Goal: Task Accomplishment & Management: Use online tool/utility

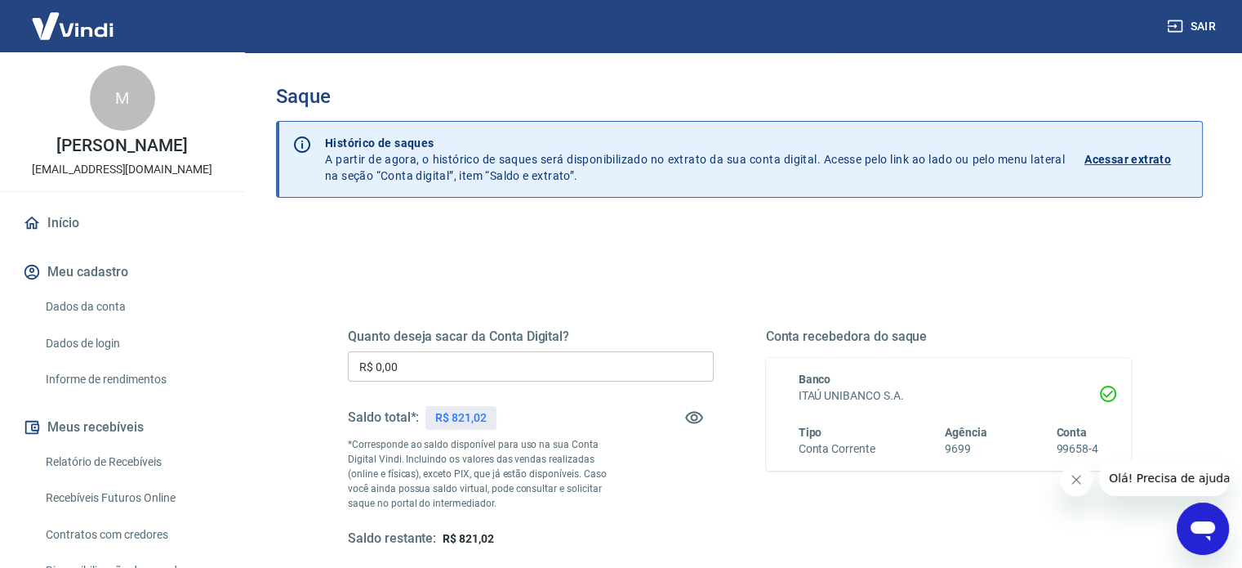
click at [531, 362] on input "R$ 0,00" at bounding box center [531, 366] width 366 height 30
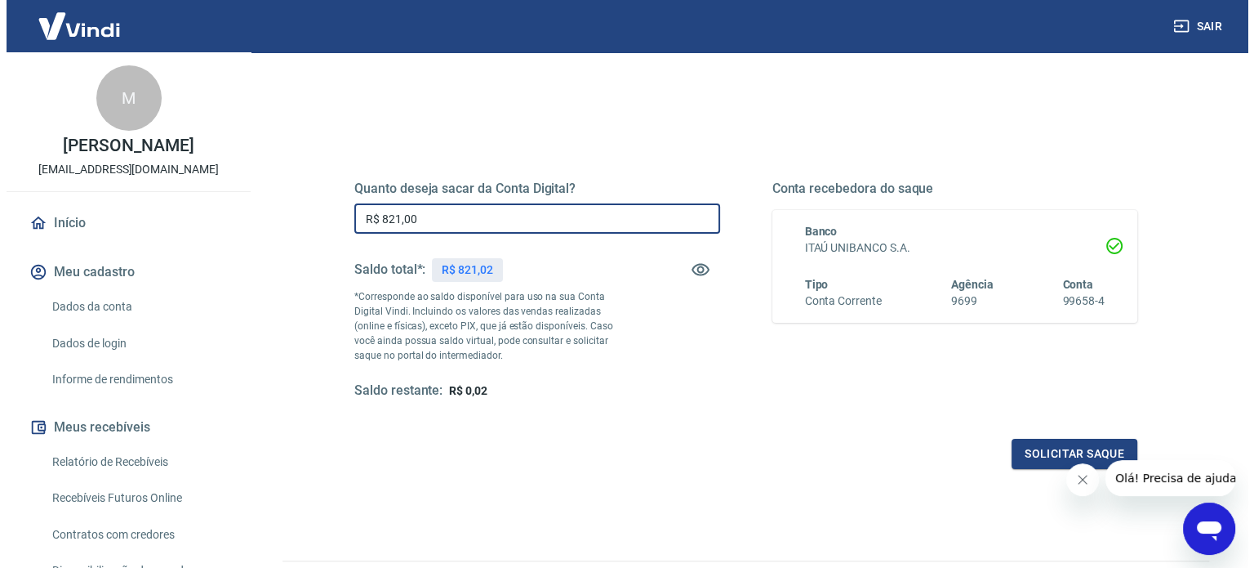
scroll to position [238, 0]
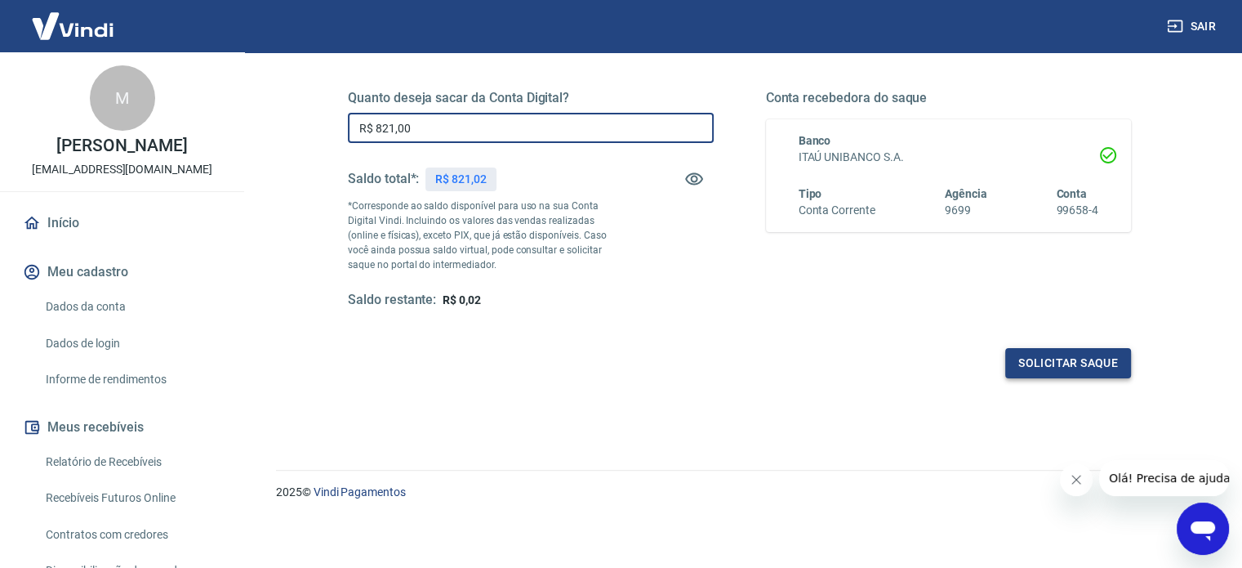
type input "R$ 821,00"
click at [1031, 363] on button "Solicitar saque" at bounding box center [1068, 363] width 126 height 30
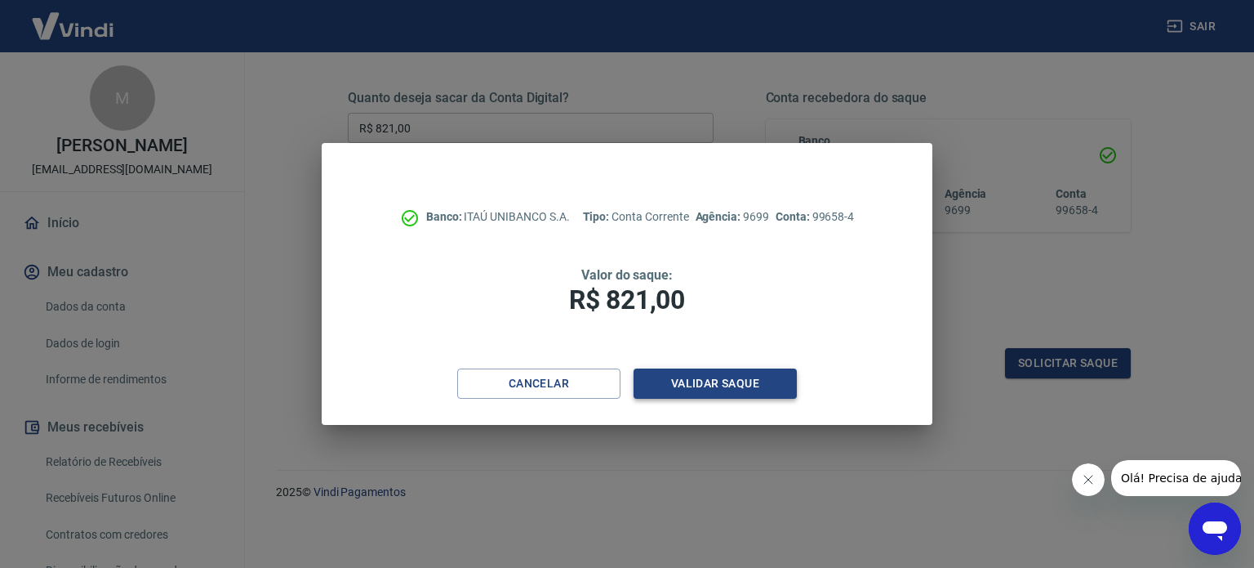
click at [755, 381] on button "Validar saque" at bounding box center [715, 383] width 163 height 30
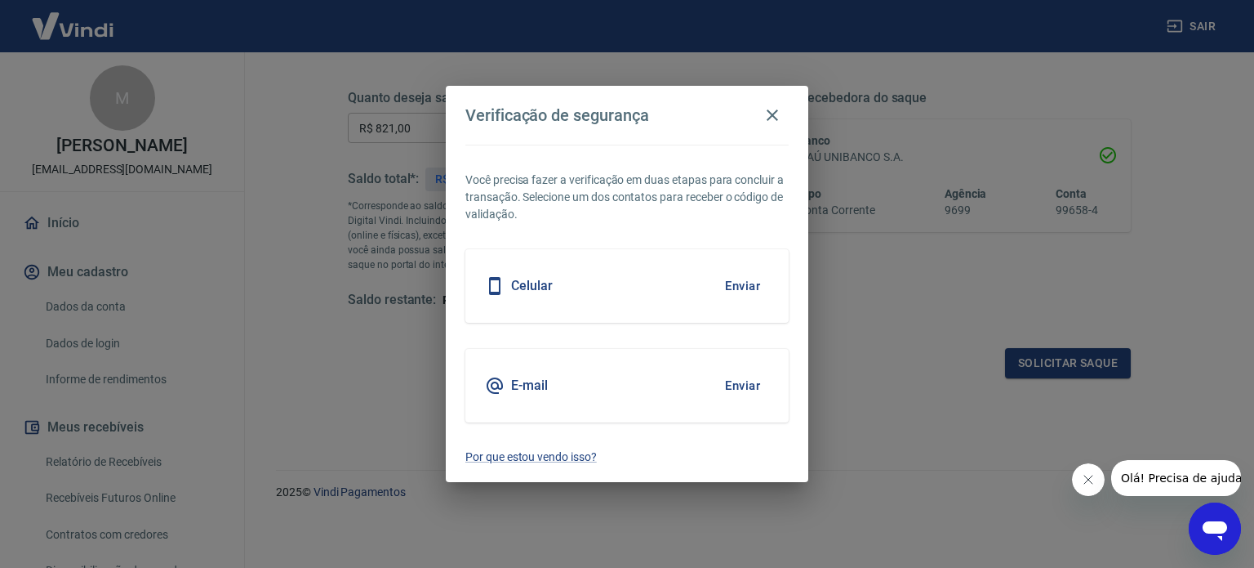
click at [742, 287] on button "Enviar" at bounding box center [742, 286] width 53 height 34
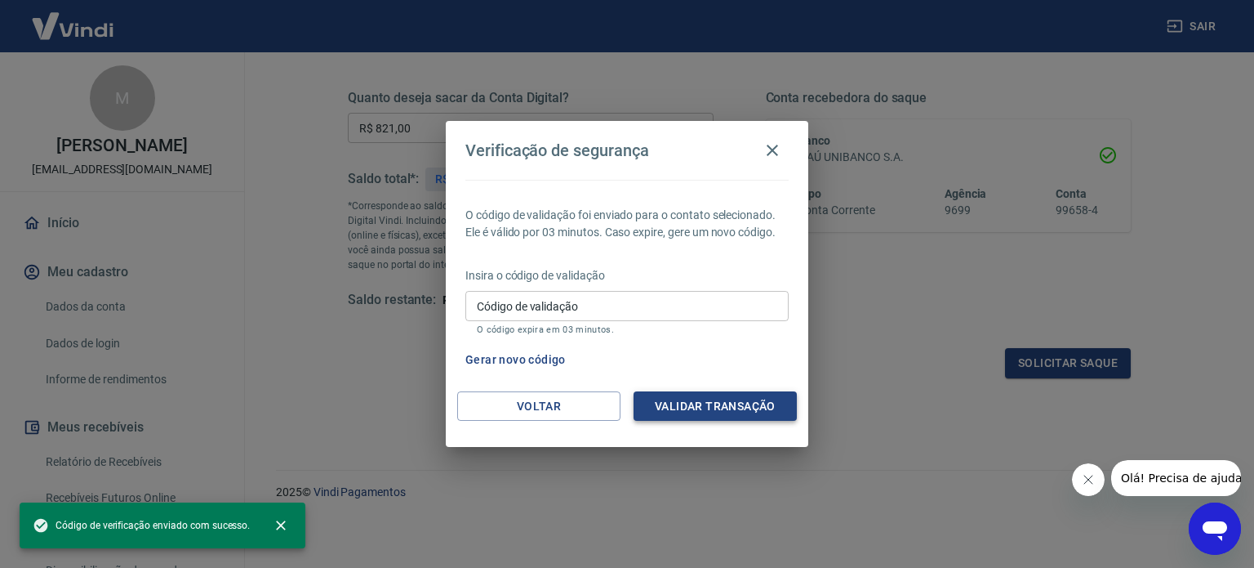
click at [685, 402] on button "Validar transação" at bounding box center [715, 406] width 163 height 30
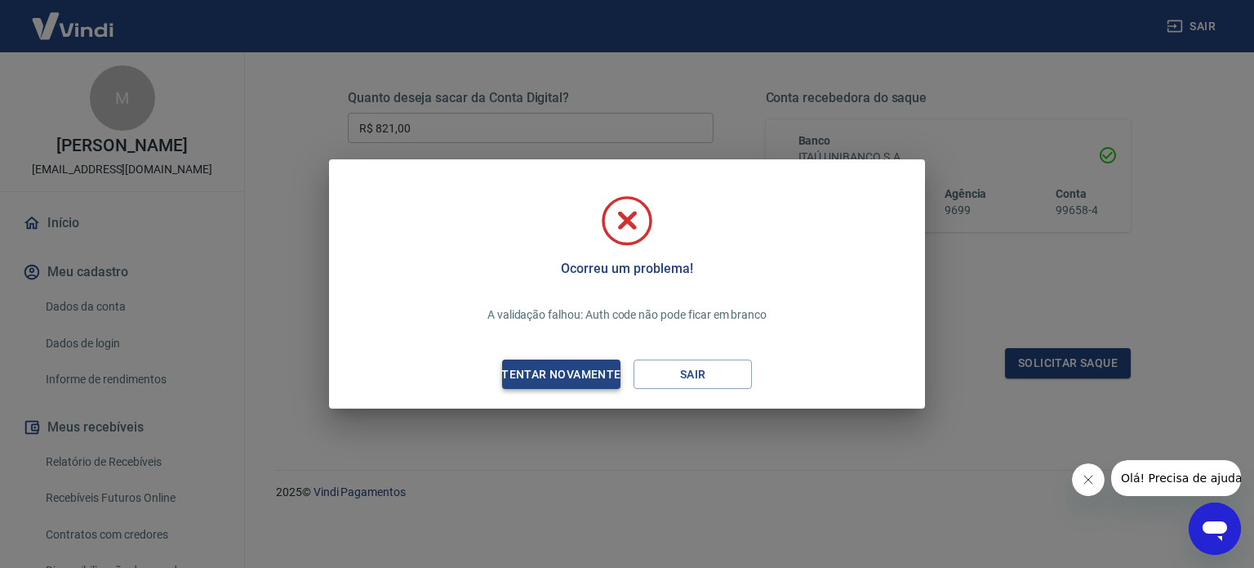
click at [580, 375] on div "Tentar novamente" at bounding box center [561, 374] width 158 height 20
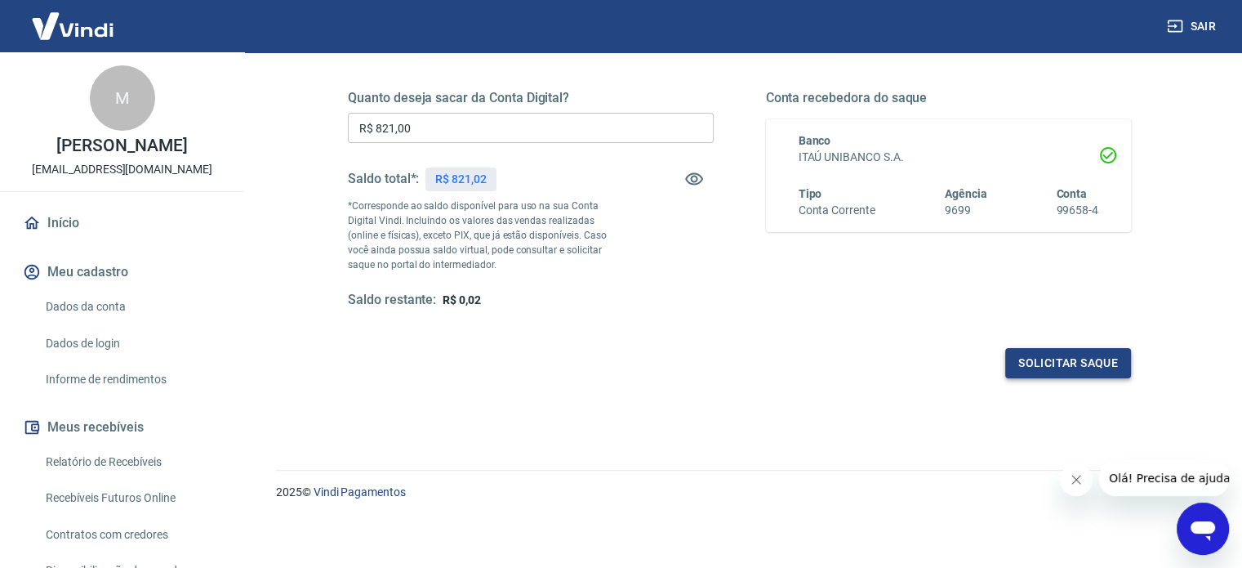
click at [1041, 359] on button "Solicitar saque" at bounding box center [1068, 363] width 126 height 30
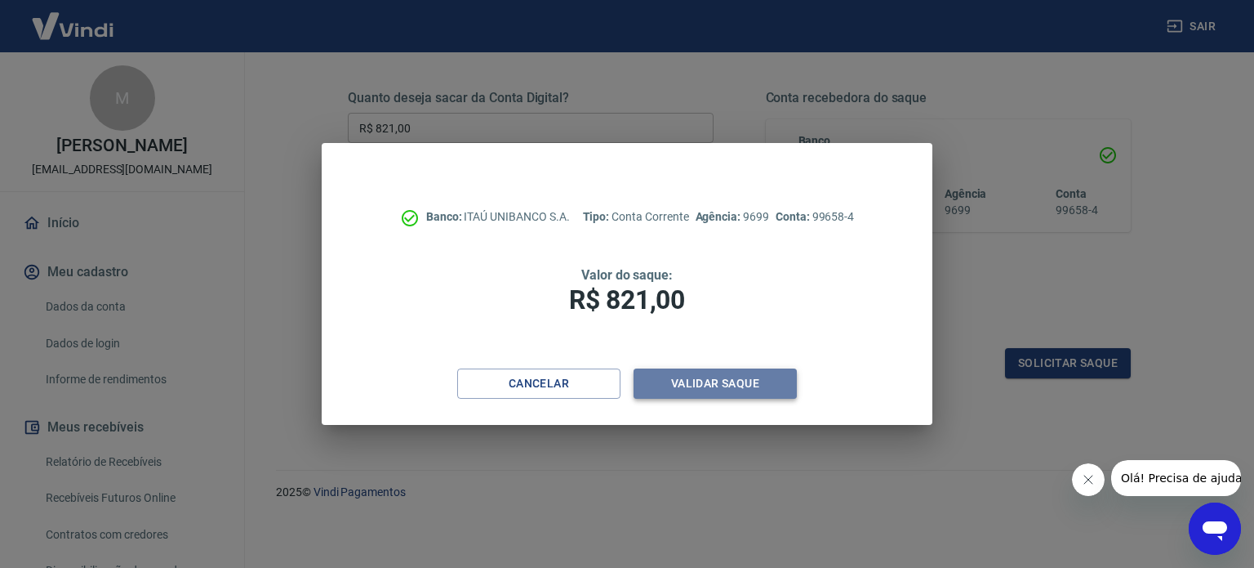
click at [700, 383] on button "Validar saque" at bounding box center [715, 383] width 163 height 30
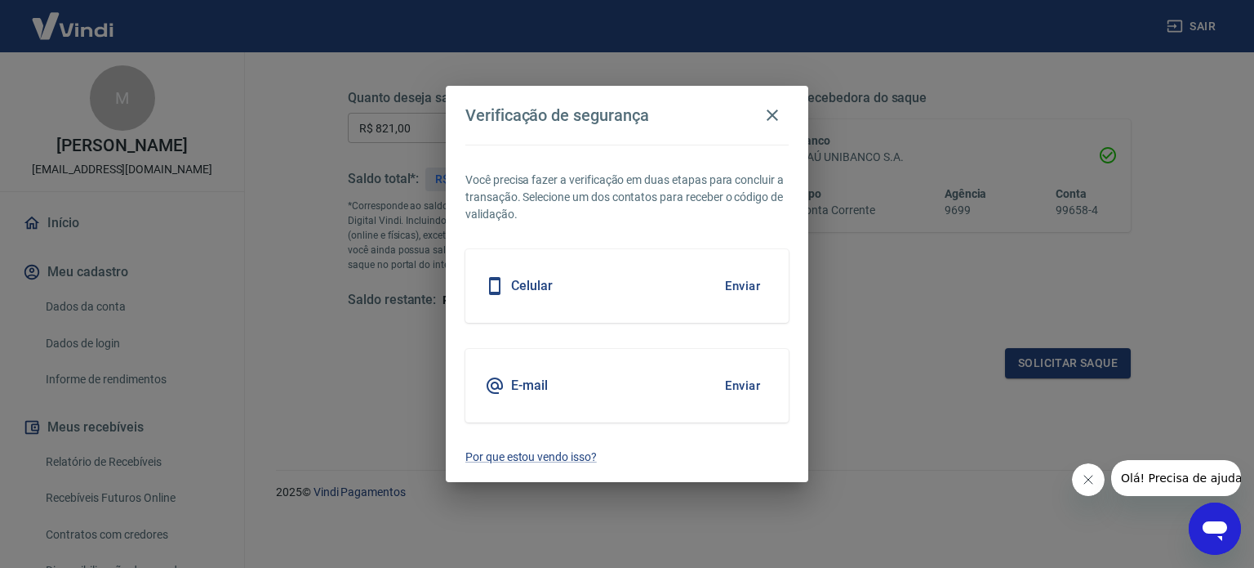
drag, startPoint x: 622, startPoint y: 293, endPoint x: 693, endPoint y: 305, distance: 71.2
click at [657, 305] on div "Celular Enviar" at bounding box center [627, 286] width 323 height 74
click at [738, 287] on button "Enviar" at bounding box center [742, 286] width 53 height 34
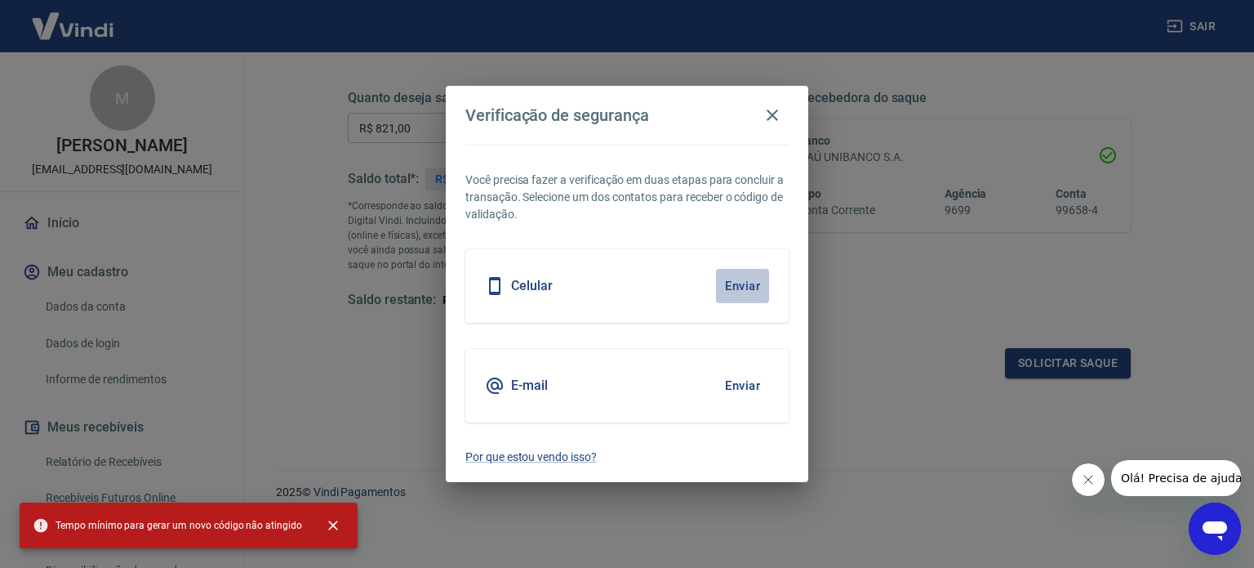
click at [761, 289] on button "Enviar" at bounding box center [742, 286] width 53 height 34
click at [747, 284] on button "Enviar" at bounding box center [742, 286] width 53 height 34
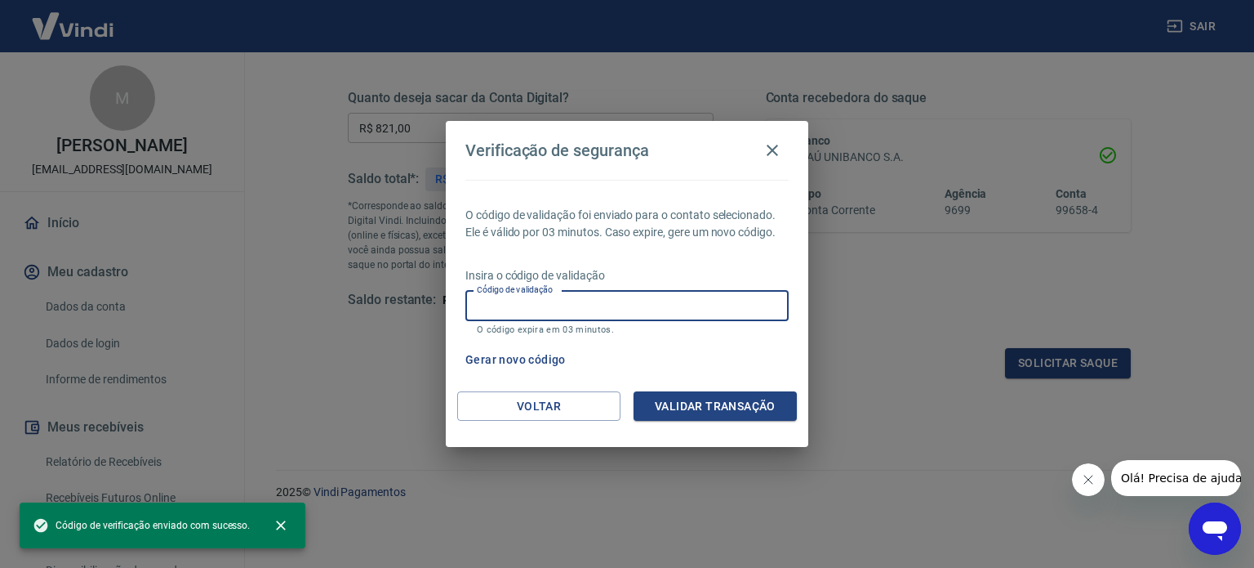
click at [702, 310] on input "Código de validação" at bounding box center [627, 306] width 323 height 30
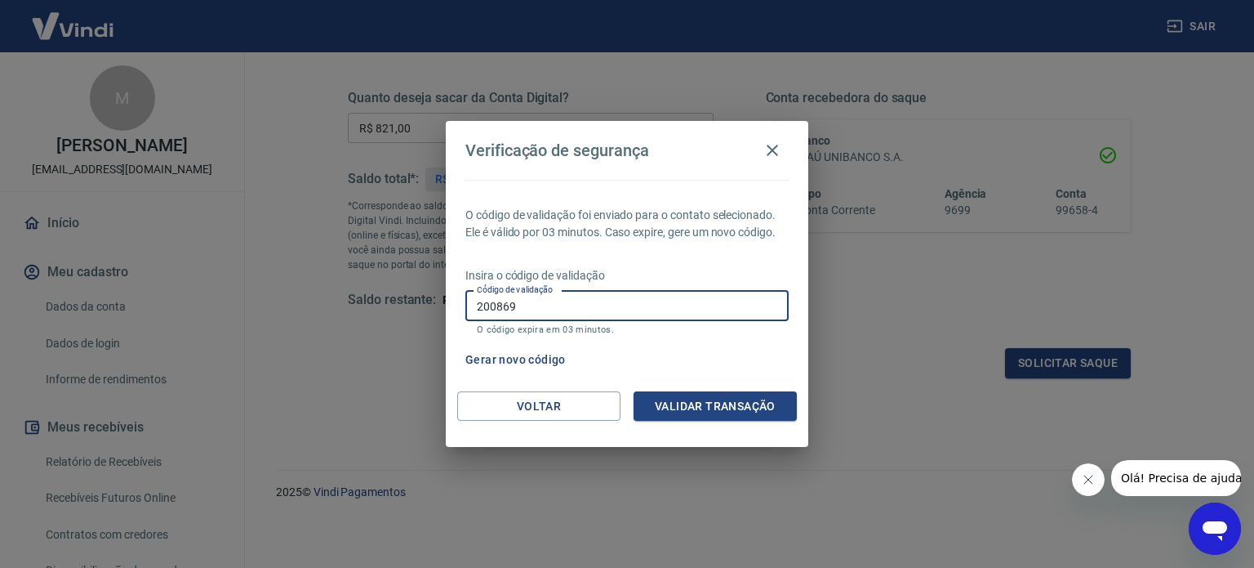
type input "200869"
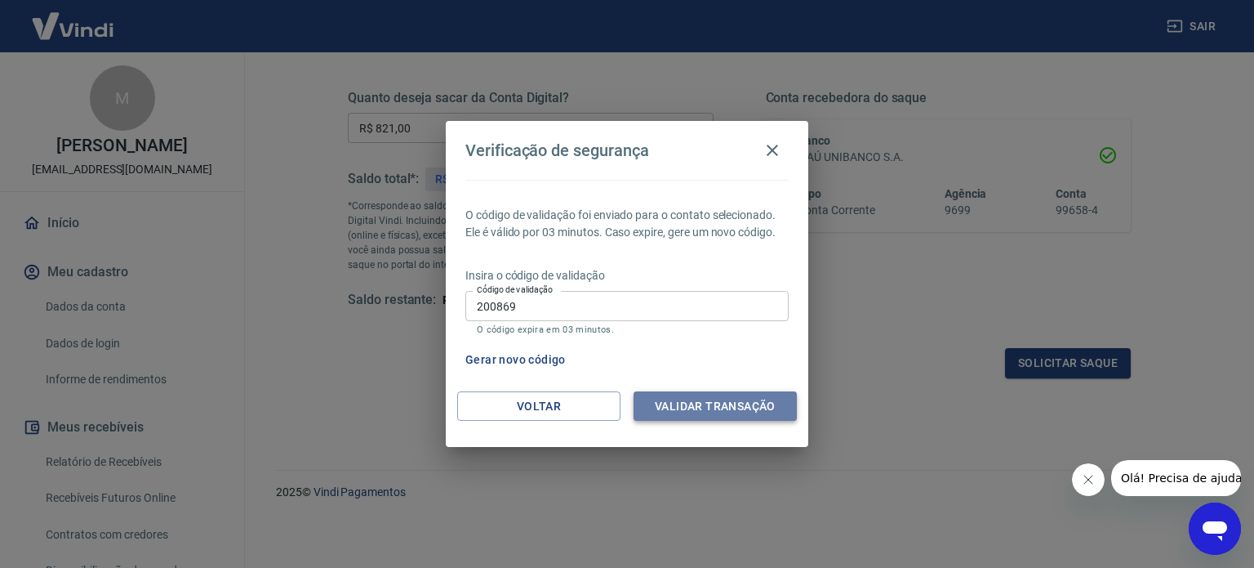
click at [733, 408] on button "Validar transação" at bounding box center [715, 406] width 163 height 30
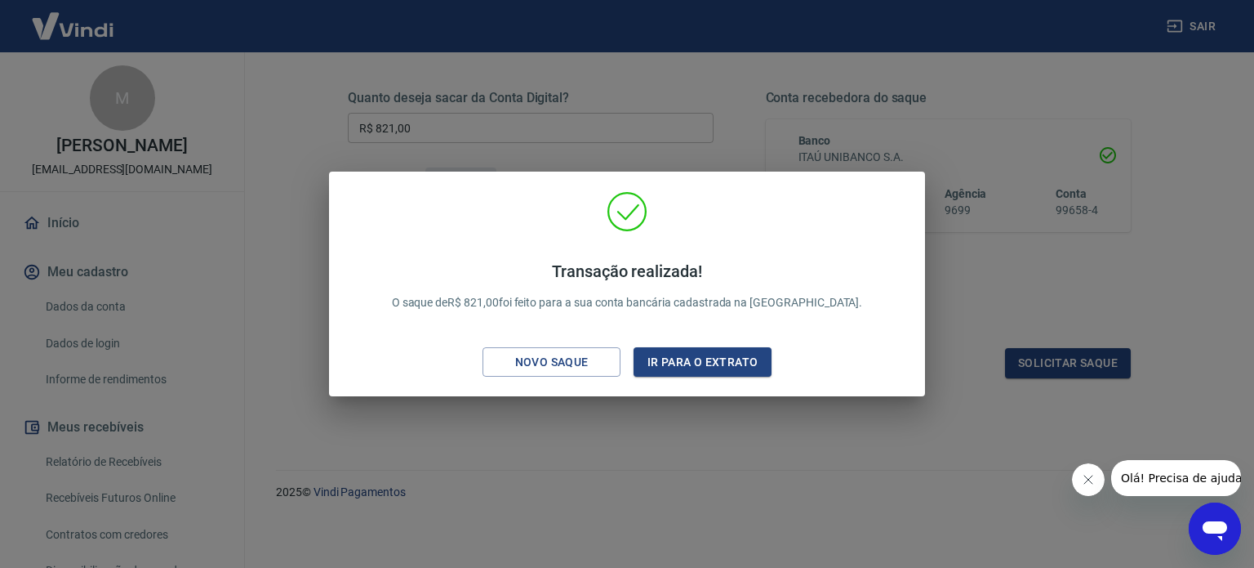
drag, startPoint x: 692, startPoint y: 359, endPoint x: 65, endPoint y: 68, distance: 690.6
click at [692, 359] on button "Ir para o extrato" at bounding box center [703, 362] width 138 height 30
